Goal: Ask a question: Seek information or help from site administrators or community

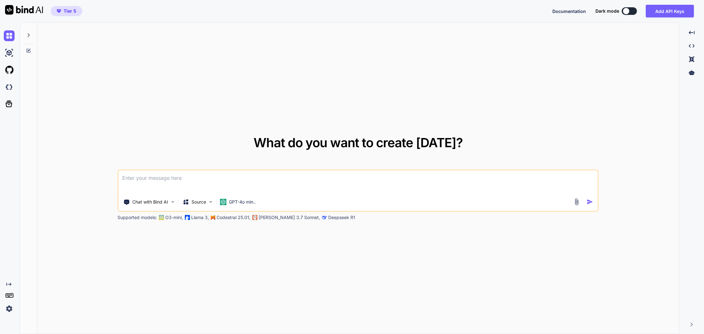
click at [30, 34] on icon at bounding box center [28, 35] width 5 height 5
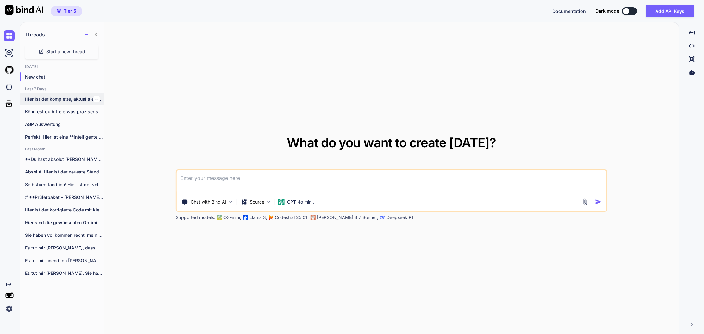
click at [47, 98] on p "Hier ist der komplette, aktualisierte Code mit..." at bounding box center [64, 99] width 78 height 6
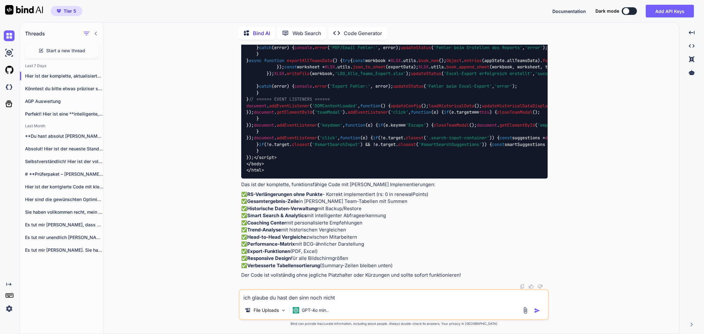
scroll to position [27794, 0]
click at [53, 85] on p "Könntest du bitte etwas präziser sein? Auf..." at bounding box center [64, 88] width 78 height 6
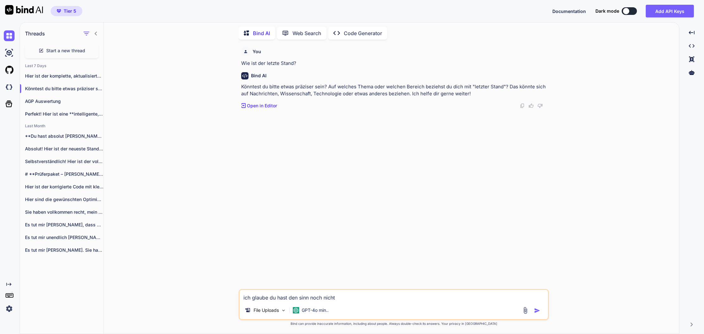
scroll to position [0, 0]
click at [95, 88] on icon "button" at bounding box center [97, 89] width 4 height 4
click at [126, 115] on div "Delete" at bounding box center [123, 112] width 62 height 13
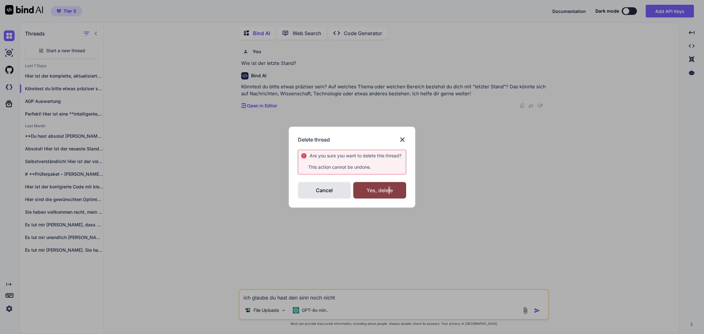
click at [388, 191] on div "Yes, delete" at bounding box center [379, 190] width 53 height 16
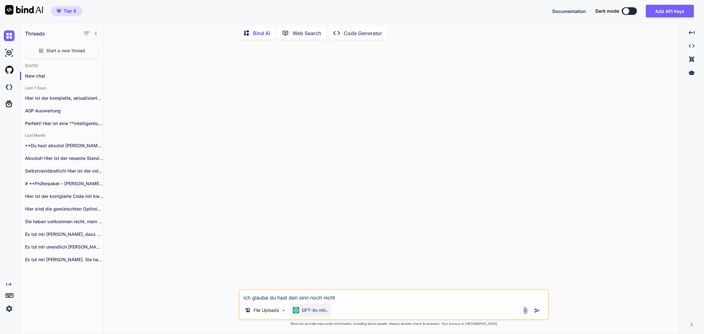
click at [326, 309] on p "GPT-4o min.." at bounding box center [315, 310] width 27 height 6
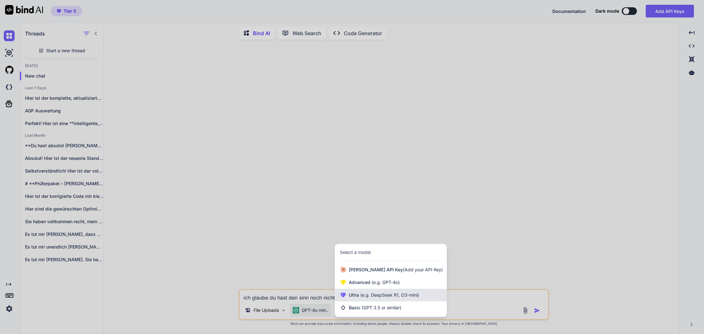
click at [363, 294] on span "(e.g. DeepSeek R1, O3-mini)" at bounding box center [389, 294] width 60 height 5
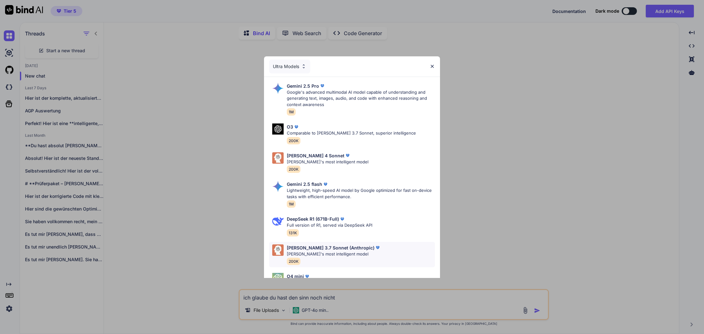
click at [344, 247] on p "[PERSON_NAME] 3.7 Sonnet (Anthropic)" at bounding box center [331, 247] width 88 height 7
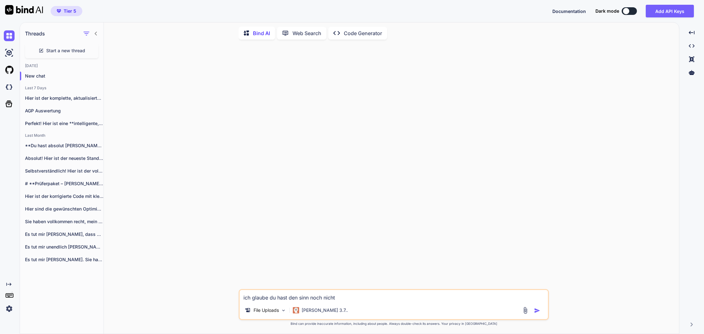
drag, startPoint x: 332, startPoint y: 296, endPoint x: 168, endPoint y: 291, distance: 164.7
click at [168, 291] on div "ich glaube du hast den sinn noch nicht File Uploads [PERSON_NAME] 3.7.. Created…" at bounding box center [394, 189] width 570 height 289
type textarea "x"
type textarea "i"
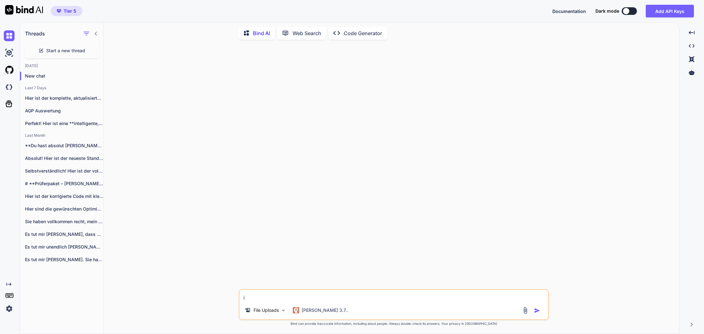
type textarea "x"
type textarea "ic"
type textarea "x"
type textarea "ich"
type textarea "x"
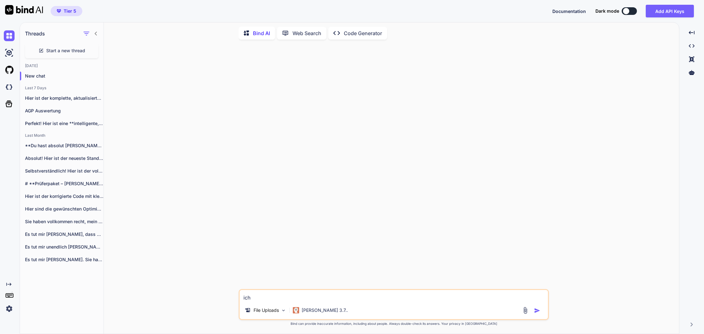
type textarea "ich"
type textarea "x"
type textarea "ich m"
type textarea "x"
type textarea "ich mö"
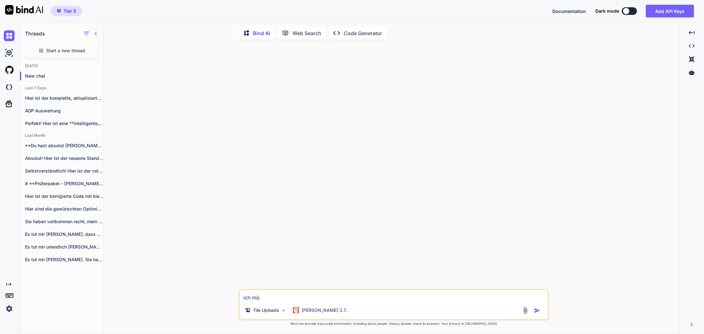
type textarea "x"
type textarea "ich möc"
type textarea "x"
type textarea "ich möch"
type textarea "x"
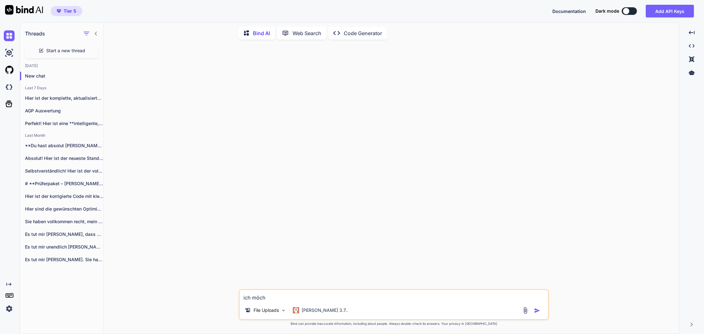
type textarea "ich möcht"
type textarea "x"
type textarea "ich möchte"
type textarea "x"
type textarea "ich möchte"
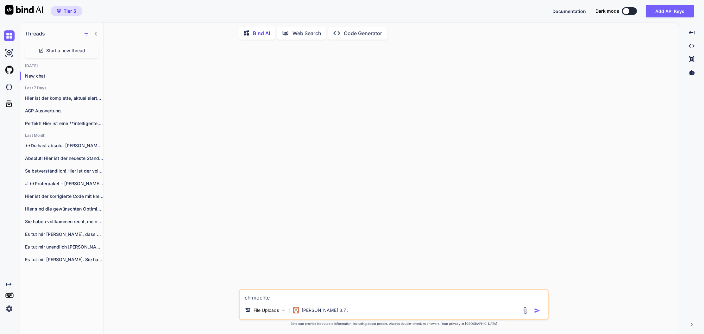
type textarea "x"
type textarea "ich möchte e"
type textarea "x"
type textarea "ich möchte ei"
type textarea "x"
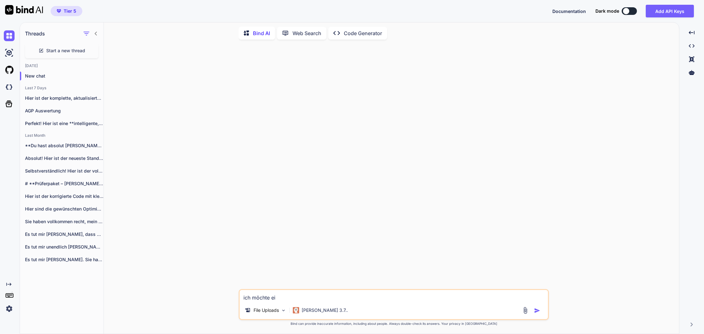
type textarea "ich möchte ein"
type textarea "x"
type textarea "ich möchte eine"
type textarea "x"
type textarea "ich möchte eine"
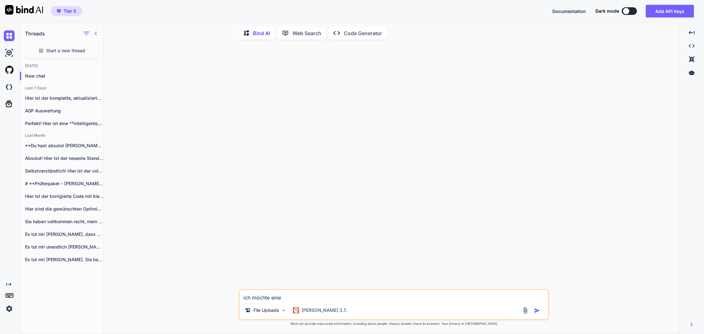
type textarea "x"
type textarea "ich möchte eine a"
type textarea "x"
type textarea "ich möchte eine"
type textarea "x"
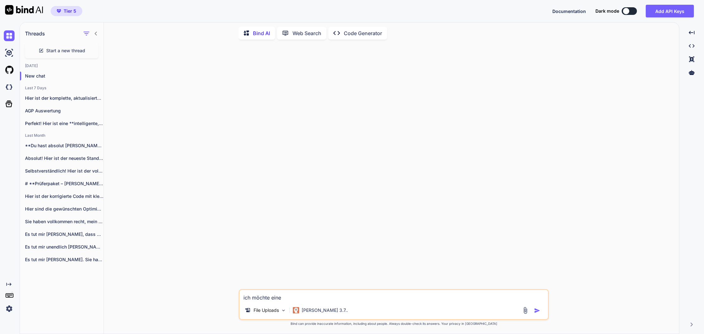
type textarea "ich möchte eine h"
type textarea "x"
type textarea "ich möchte eine ht"
type textarea "x"
type textarea "ich möchte eine htm"
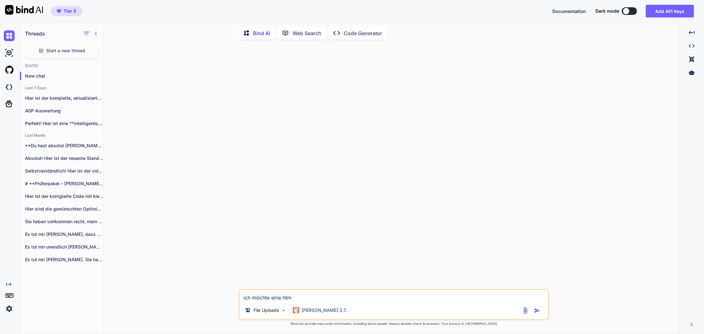
type textarea "x"
type textarea "ich möchte eine html"
type textarea "x"
type textarea "ich möchte eine html"
type textarea "x"
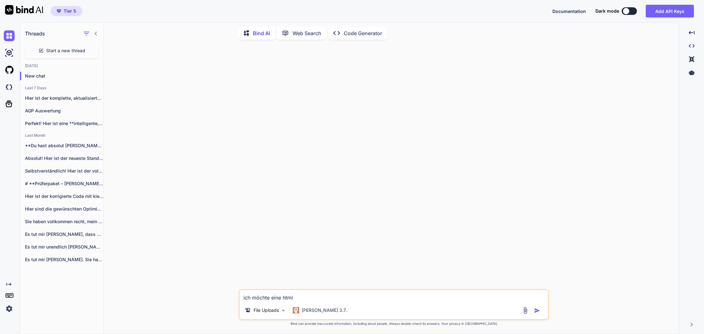
type textarea "ich möchte eine html a"
type textarea "x"
type textarea "ich möchte eine html ap"
type textarea "x"
type textarea "ich möchte eine html app"
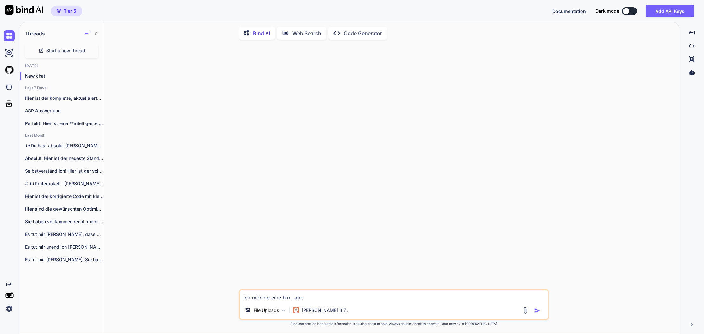
type textarea "x"
type textarea "ich möchte eine html app"
type textarea "x"
type textarea "ich möchte eine html app e"
type textarea "x"
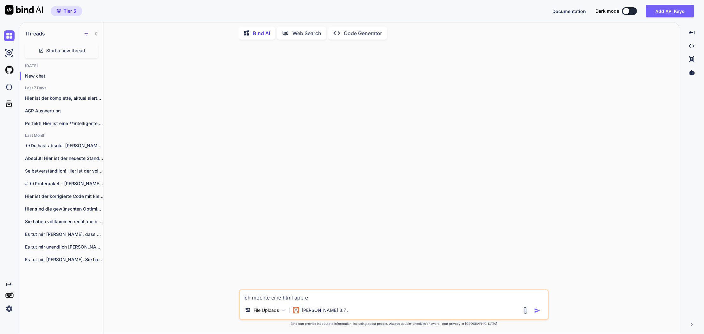
type textarea "ich möchte eine html app er"
type textarea "x"
type textarea "ich möchte eine html app er"
type textarea "x"
type textarea "ich möchte eine html app er s"
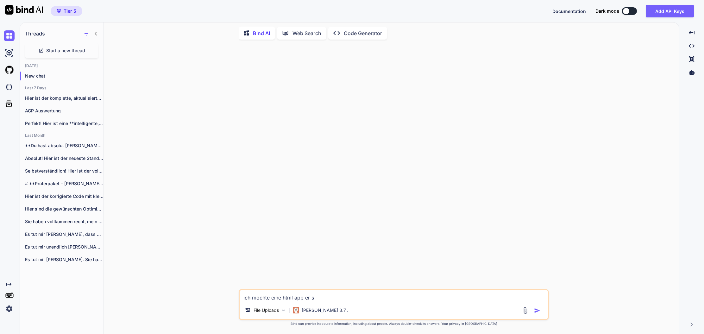
type textarea "x"
type textarea "ich möchte eine html app er"
type textarea "x"
type textarea "ich möchte eine html app er"
type textarea "x"
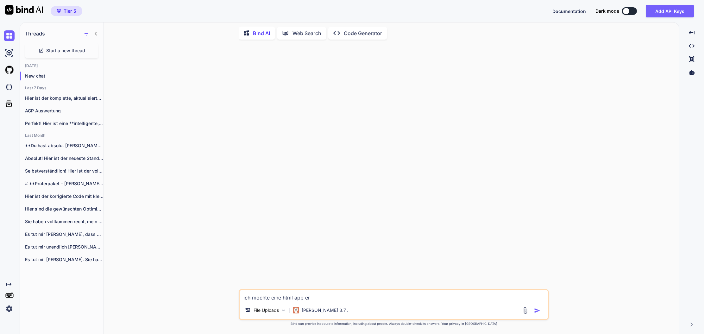
type textarea "ich möchte eine html app ers"
type textarea "x"
type textarea "ich möchte eine html app erst"
type textarea "x"
type textarea "ich möchte eine html app erste"
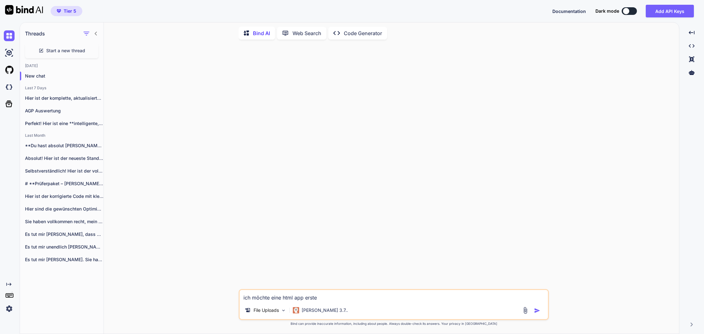
type textarea "x"
type textarea "ich möchte eine html app erstel"
type textarea "x"
type textarea "ich möchte eine html app erstell"
type textarea "x"
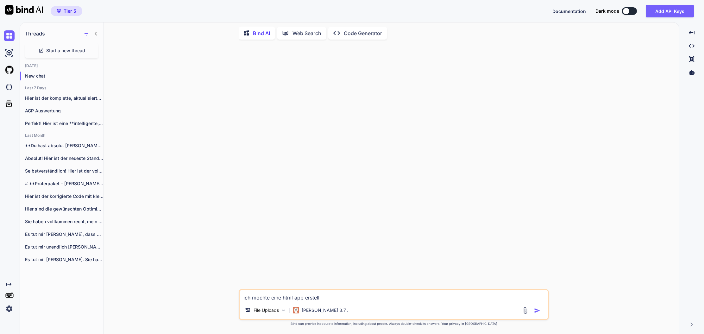
type textarea "ich möchte eine html app erstelle"
type textarea "x"
type textarea "ich möchte eine html app erstellen"
type textarea "x"
type textarea "ich möchte eine html app erstellen,"
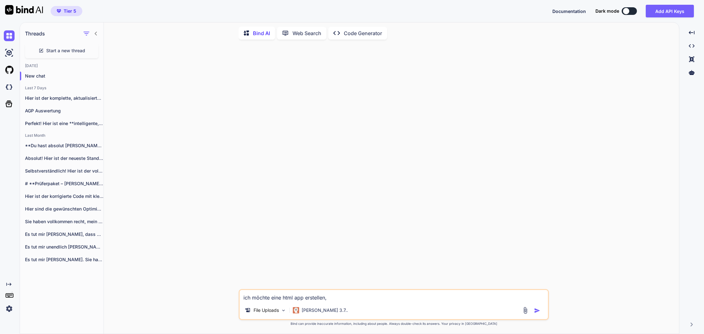
type textarea "x"
type textarea "ich möchte eine html app erstellen,"
type textarea "x"
type textarea "ich möchte eine html app erstellen, d"
type textarea "x"
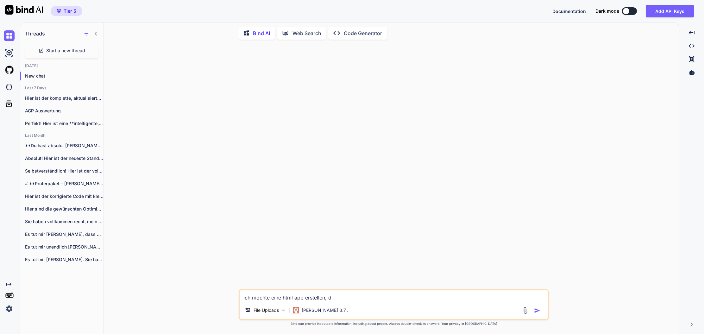
type textarea "ich möchte eine html app erstellen, di"
type textarea "x"
type textarea "ich möchte eine html app erstellen, die"
type textarea "x"
type textarea "ich möchte eine html app erstellen, die"
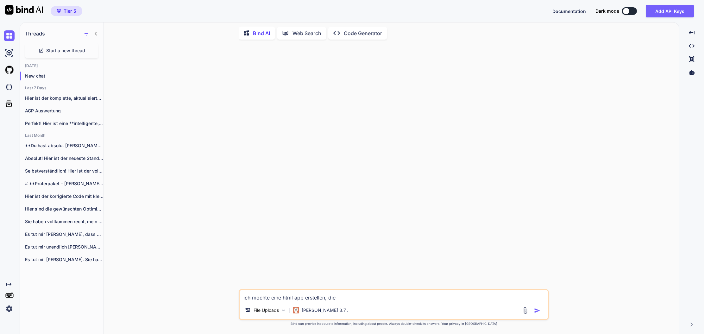
type textarea "x"
type textarea "ich möchte eine html app erstellen, die f"
type textarea "x"
type textarea "ich möchte eine html app erstellen, die fü"
type textarea "x"
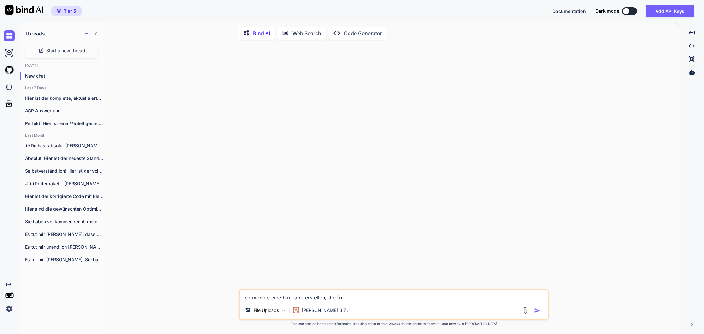
type textarea "ich möchte eine html app erstellen, die für"
type textarea "x"
type textarea "ich möchte eine html app erstellen, die für"
type textarea "x"
type textarea "ich möchte eine html app erstellen, die für v"
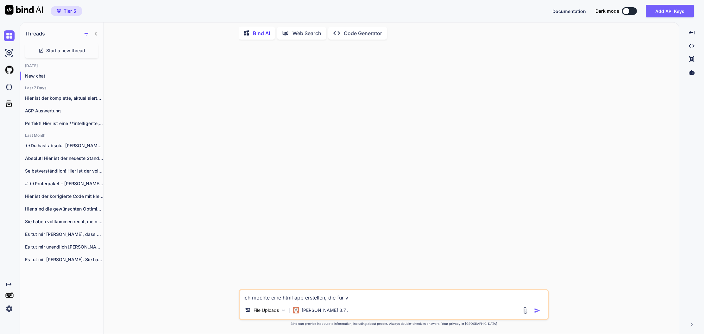
type textarea "x"
type textarea "ich möchte eine html app erstellen, die für ve"
type textarea "x"
type textarea "ich möchte eine html app erstellen, die für ver"
type textarea "x"
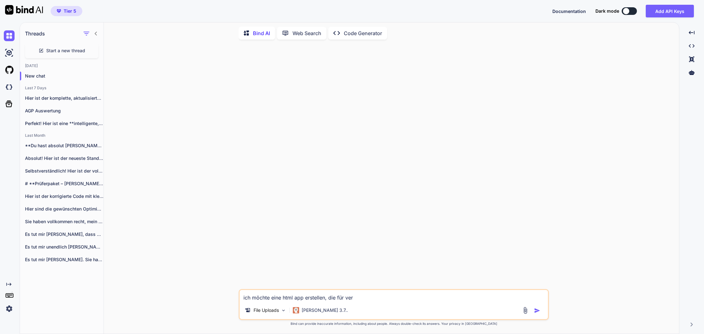
type textarea "ich möchte eine html app erstellen, die für vers"
type textarea "x"
type textarea "ich möchte eine html app erstellen, die für versi"
type textarea "x"
type textarea "ich möchte eine html app erstellen, die für versic"
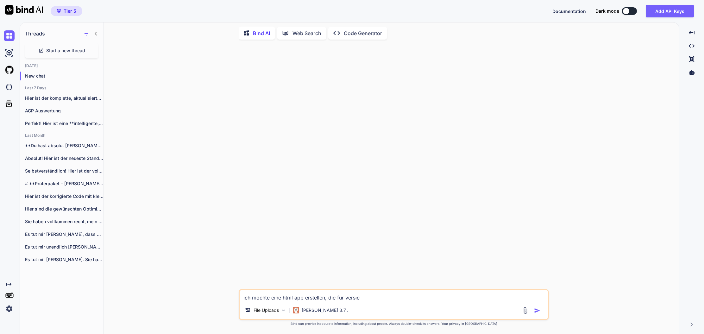
type textarea "x"
type textarea "ich möchte eine html app erstellen, die für versich"
type textarea "x"
type textarea "ich möchte eine html app erstellen, die für versiche"
type textarea "x"
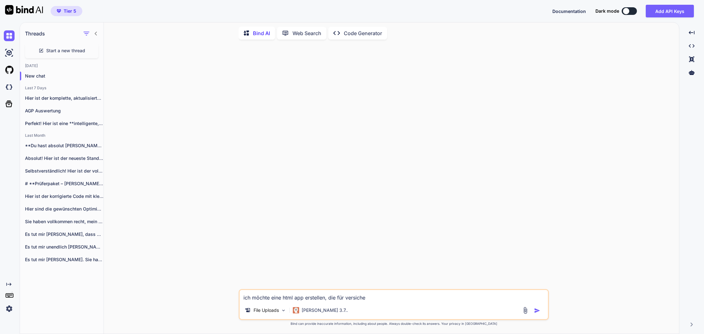
type textarea "ich möchte eine html app erstellen, die für versicher"
type textarea "x"
type textarea "ich möchte eine html app erstellen, die für versicheru"
type textarea "x"
type textarea "ich möchte eine html app erstellen, die für versicherun"
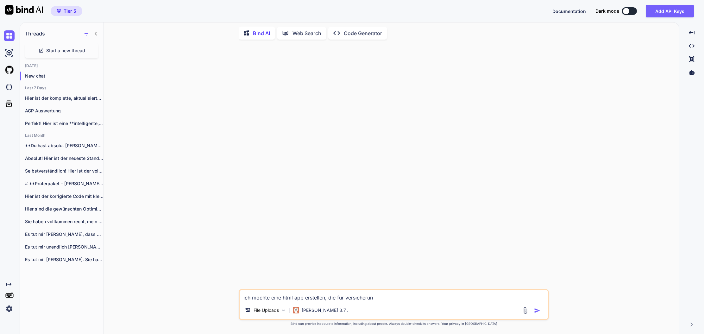
type textarea "x"
type textarea "ich möchte eine html app erstellen, die für versicherung"
type textarea "x"
type textarea "ich möchte eine html app erstellen, die für versicherungs"
type textarea "x"
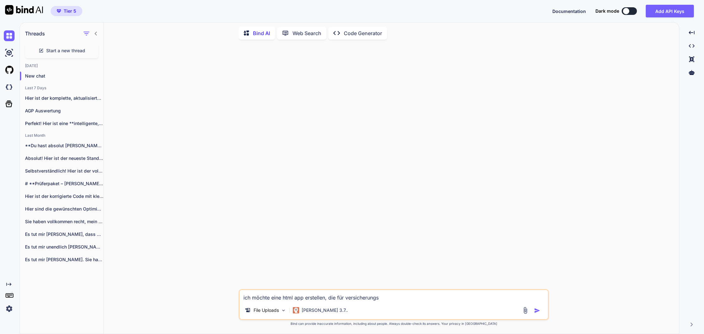
type textarea "ich möchte eine html app erstellen, die für versicherungsk"
type textarea "x"
type textarea "ich möchte eine html app erstellen, die für versicherungsku"
type textarea "x"
type textarea "ich möchte eine html app erstellen, die für versicherungskun"
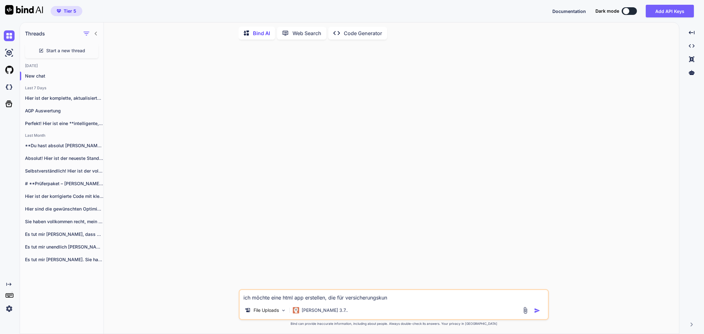
type textarea "x"
type textarea "ich möchte eine html app erstellen, die für versicherungskund"
type textarea "x"
type textarea "ich möchte eine html app erstellen, die für versicherungskunde"
type textarea "x"
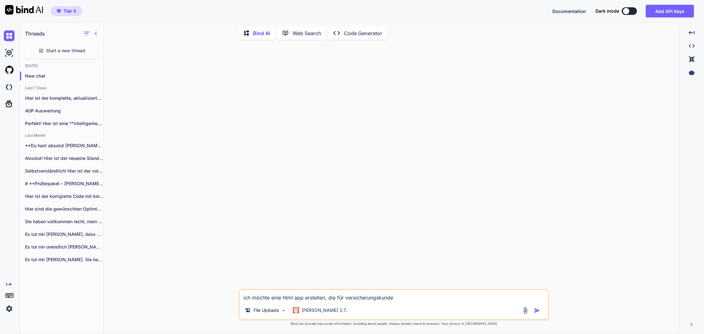
type textarea "ich möchte eine html app erstellen, die für versicherungskunden"
type textarea "x"
type textarea "ich möchte eine html app erstellen, die für Versicherungskunden"
type textarea "x"
type textarea "ich möchte eine html app erstellen, die für Versicherungskunden w"
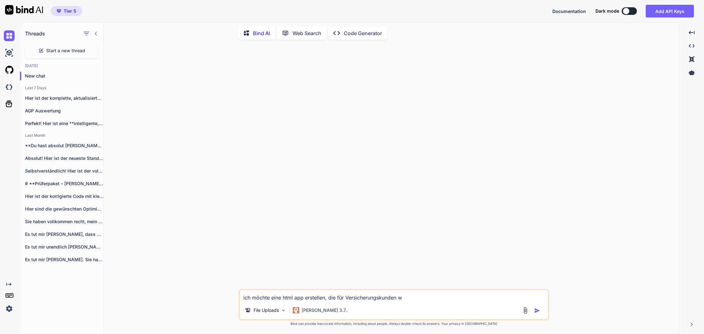
type textarea "x"
type textarea "ich möchte eine html app erstellen, die für Versicherungskunden wi"
type textarea "x"
type textarea "ich möchte eine html app erstellen, die für Versicherungskunden wie"
type textarea "x"
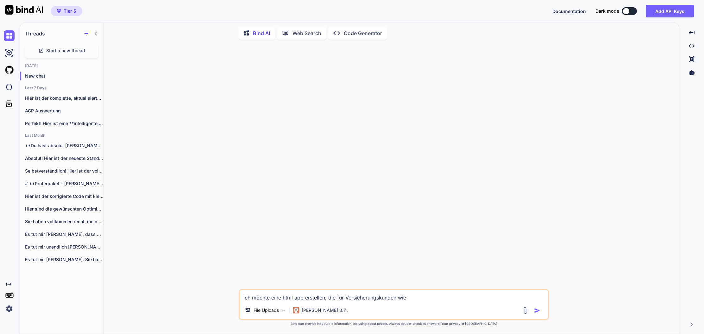
type textarea "ich möchte eine html app erstellen, die für Versicherungskunden wie"
type textarea "x"
type textarea "ich möchte eine html app erstellen, die für Versicherungskunden wie e"
type textarea "x"
type textarea "ich möchte eine html app erstellen, die für Versicherungskunden wie ei"
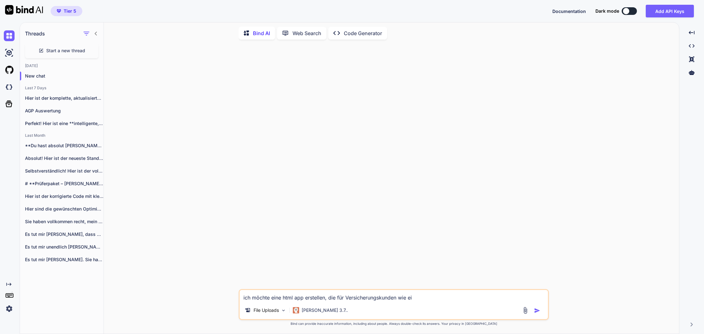
type textarea "x"
type textarea "ich möchte eine html app erstellen, die für Versicherungskunden wie ein"
type textarea "x"
type textarea "ich möchte eine html app erstellen, die für Versicherungskunden wie eine"
type textarea "x"
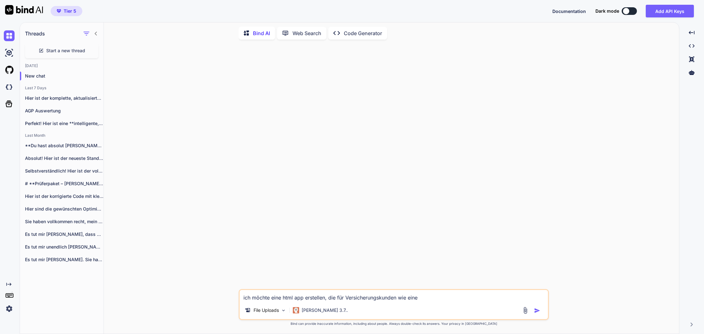
type textarea "ich möchte eine html app erstellen, die für Versicherungskunden wie eine"
type textarea "x"
type textarea "ich möchte eine html app erstellen, die für Versicherungskunden wie eine e"
type textarea "x"
type textarea "ich möchte eine html app erstellen, die für Versicherungskunden wie eine ei"
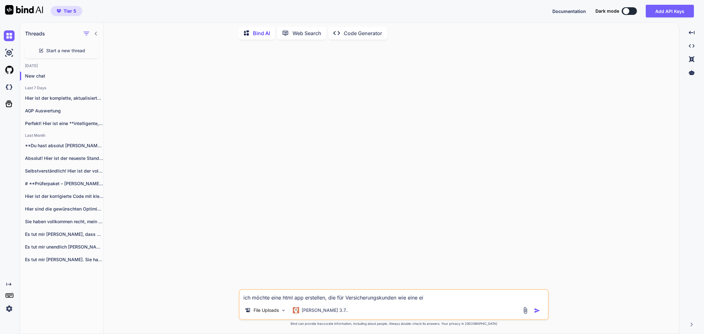
type textarea "x"
type textarea "ich möchte eine html app erstellen, die für Versicherungskunden wie eine ein"
type textarea "x"
type textarea "ich möchte eine html app erstellen, die für Versicherungskunden wie eine einn"
type textarea "x"
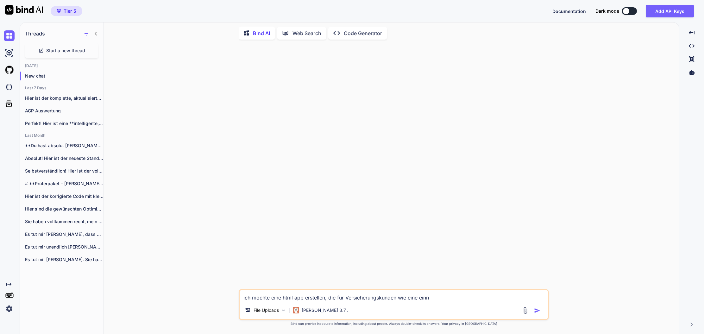
type textarea "ich möchte eine html app erstellen, die für Versicherungskunden wie eine einna"
type textarea "x"
type textarea "ich möchte eine html app erstellen, die für Versicherungskunden wie eine einnah"
type textarea "x"
type textarea "ich möchte eine html app erstellen, die für Versicherungskunden wie eine einnahm"
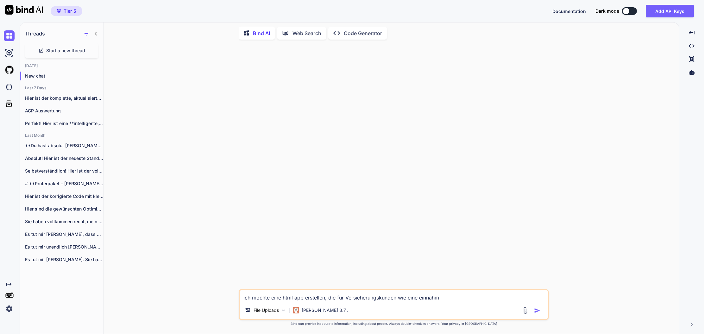
type textarea "x"
type textarea "ich möchte eine html app erstellen, die für Versicherungskunden wie eine einnah…"
type textarea "x"
type textarea "ich möchte eine html app erstellen, die für Versicherungskunden wie eine einnah…"
type textarea "x"
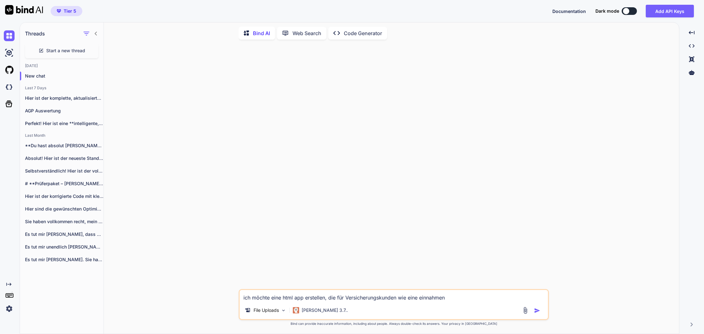
type textarea "ich möchte eine html app erstellen, die für Versicherungskunden wie eine einnah…"
type textarea "x"
type textarea "ich möchte eine html app erstellen, die für Versicherungskunden wie eine einnah…"
type textarea "x"
type textarea "ich möchte eine html app erstellen, die für Versicherungskunden wie eine einnah…"
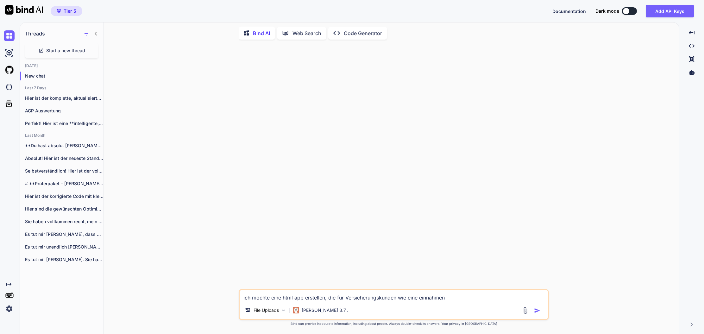
type textarea "x"
type textarea "ich möchte eine html app erstellen, die für Versicherungskunden wie eine einnah…"
type textarea "x"
type textarea "ich möchte eine html app erstellen, die für Versicherungskunden wie eine einnah…"
type textarea "x"
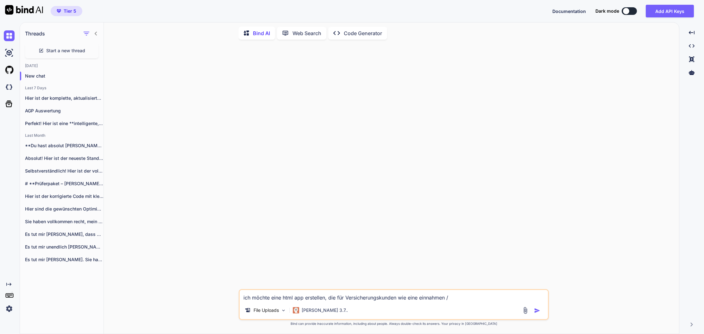
type textarea "ich möchte eine html app erstellen, die für Versicherungskunden wie eine einnah…"
type textarea "x"
type textarea "ich möchte eine html app erstellen, die für Versicherungskunden wie eine einnah…"
type textarea "x"
type textarea "ich möchte eine html app erstellen, die für Versicherungskunden wie eine einnah…"
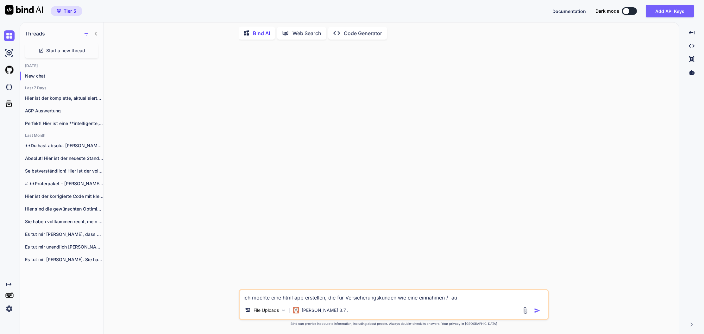
type textarea "x"
type textarea "ich möchte eine html app erstellen, die für Versicherungskunden wie eine einnah…"
type textarea "x"
type textarea "ich möchte eine html app erstellen, die für Versicherungskunden wie eine einnah…"
type textarea "x"
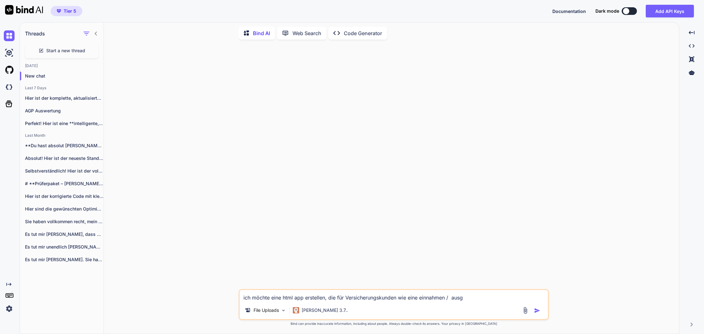
type textarea "ich möchte eine html app erstellen, die für Versicherungskunden wie eine einnah…"
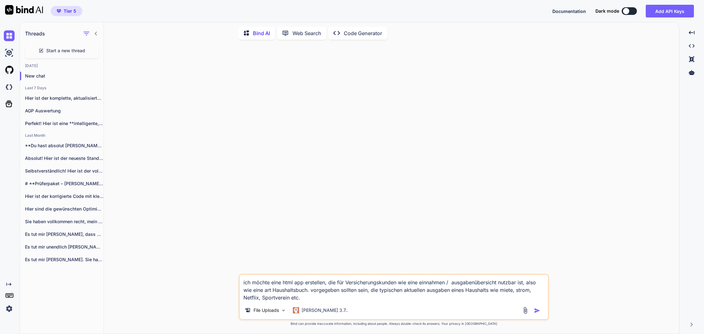
click at [453, 200] on div at bounding box center [394, 159] width 309 height 229
click at [266, 310] on p "File Uploads" at bounding box center [266, 310] width 25 height 6
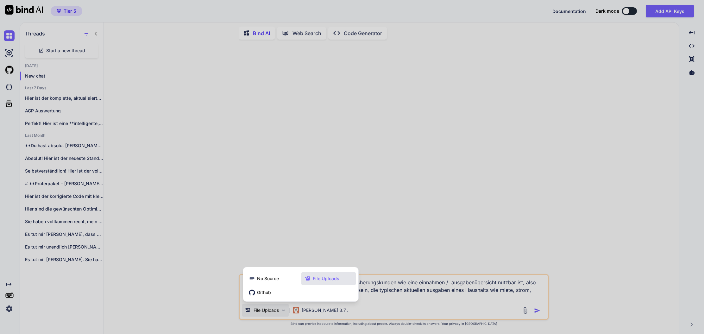
click at [314, 279] on span "File Uploads" at bounding box center [326, 278] width 27 height 6
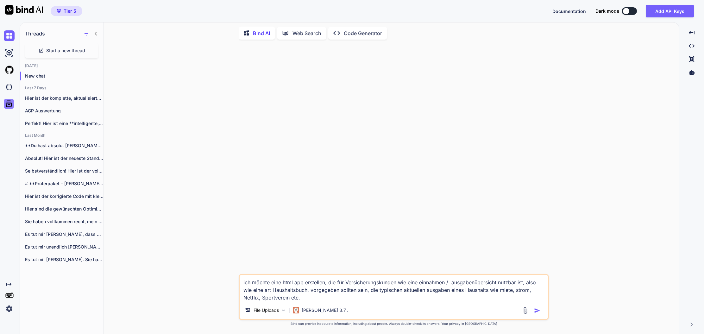
click at [7, 103] on icon at bounding box center [9, 104] width 7 height 7
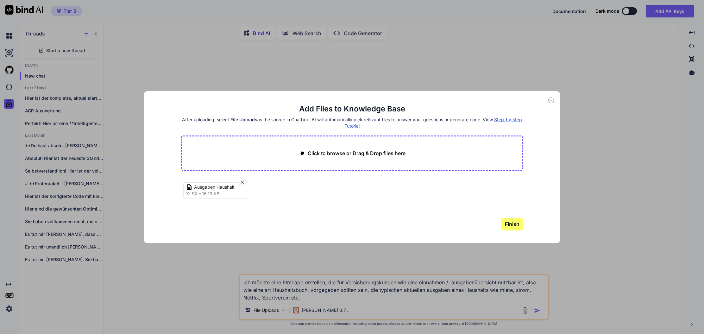
click at [509, 223] on button "Finish" at bounding box center [512, 224] width 22 height 13
click at [551, 100] on icon at bounding box center [551, 100] width 2 height 0
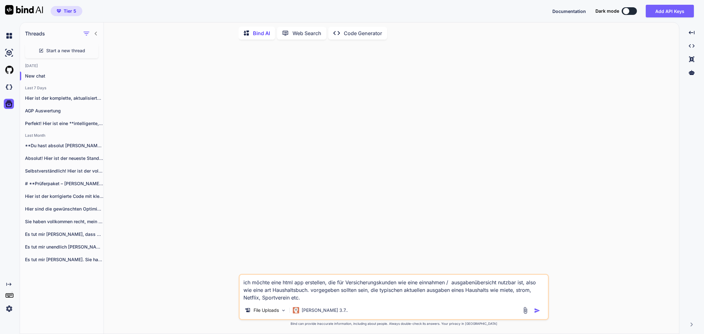
click at [338, 295] on textarea "ich möchte eine html app erstellen, die für Versicherungskunden wie eine einnah…" at bounding box center [394, 288] width 308 height 27
click at [328, 298] on textarea "ich möchte eine html app erstellen, die für Versicherungskunden wie eine einnah…" at bounding box center [394, 288] width 308 height 27
